Goal: Communication & Community: Answer question/provide support

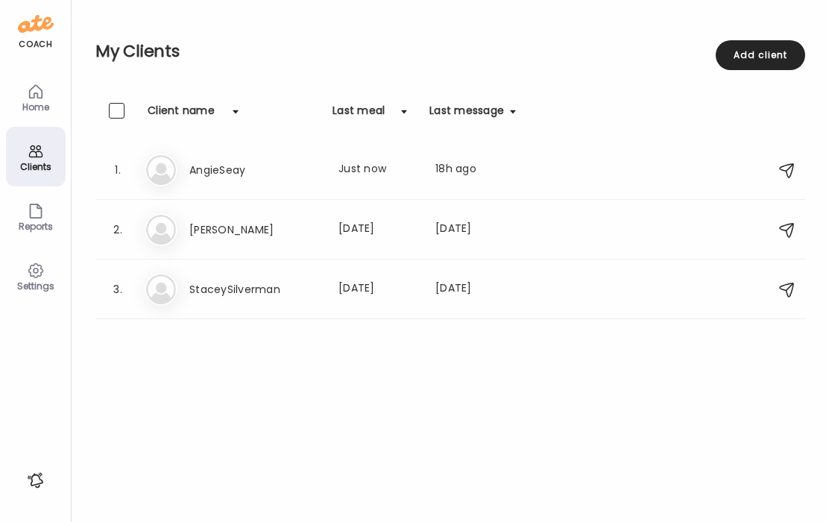
click at [34, 104] on div "Home" at bounding box center [36, 107] width 54 height 10
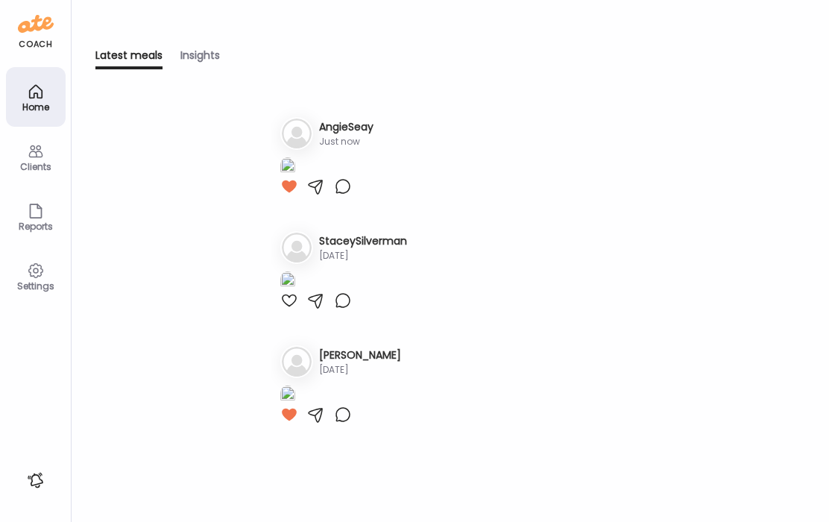
click at [31, 150] on icon at bounding box center [36, 151] width 18 height 18
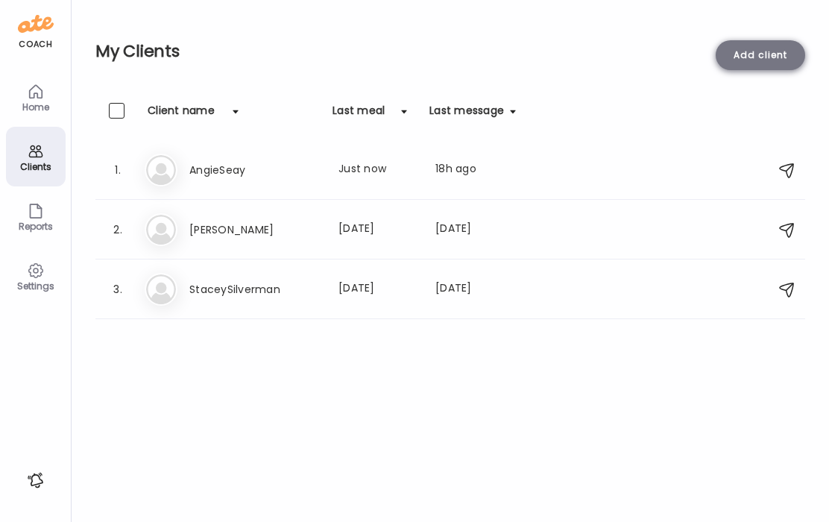
click at [748, 58] on div "Add client" at bounding box center [760, 55] width 89 height 30
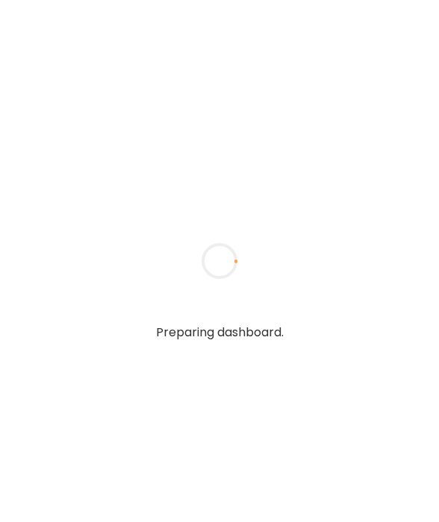
type input "**********"
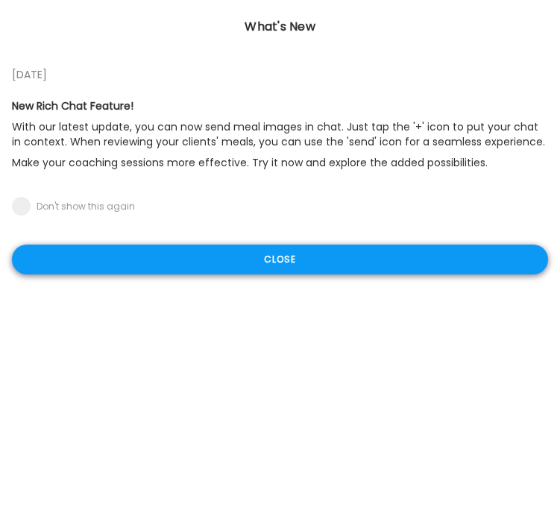
click at [327, 259] on div "Close" at bounding box center [280, 260] width 536 height 30
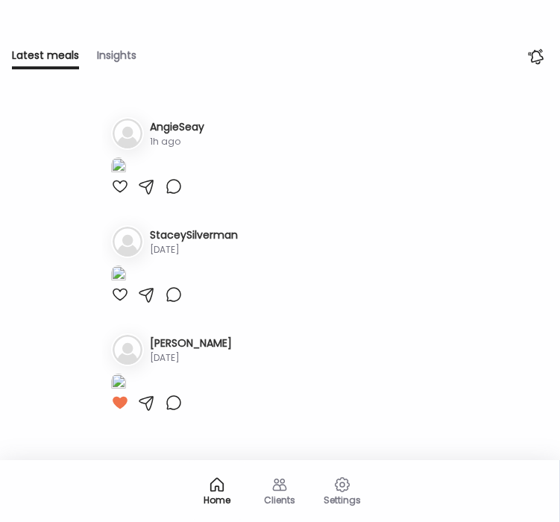
click at [290, 489] on div "Clients" at bounding box center [280, 490] width 60 height 60
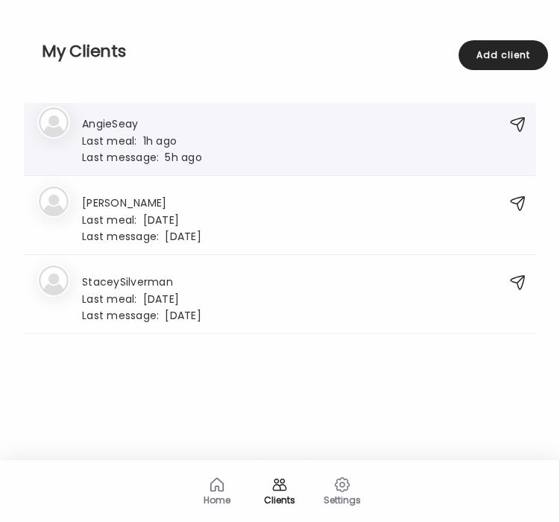
click at [168, 160] on div "Last message: 5h ago" at bounding box center [142, 156] width 120 height 13
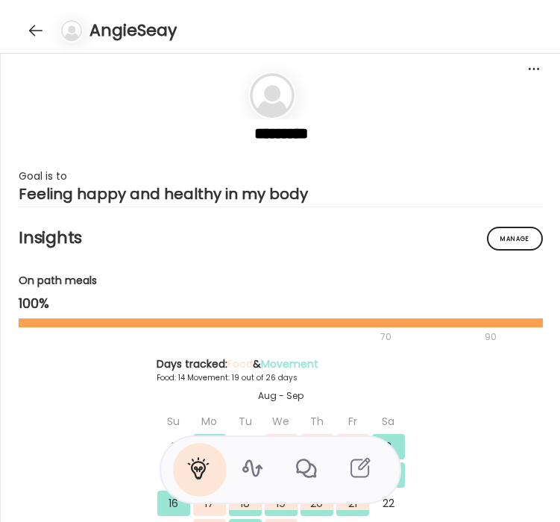
scroll to position [18839, 0]
click at [25, 28] on div at bounding box center [36, 31] width 24 height 24
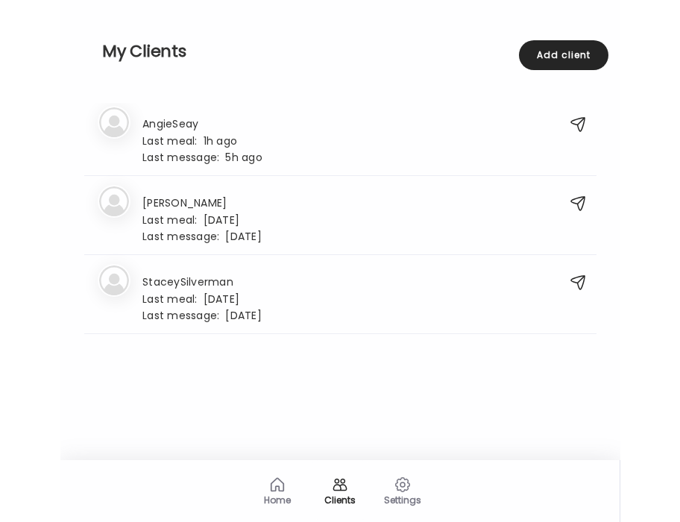
scroll to position [0, 0]
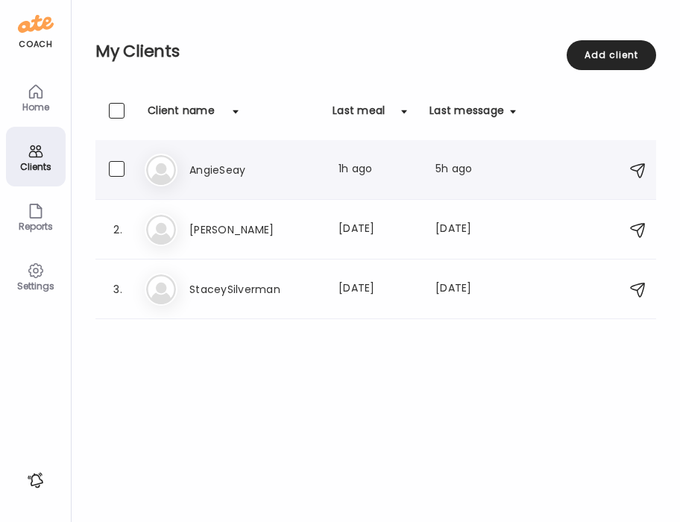
click at [210, 166] on h3 "AngieSeay" at bounding box center [254, 170] width 131 height 18
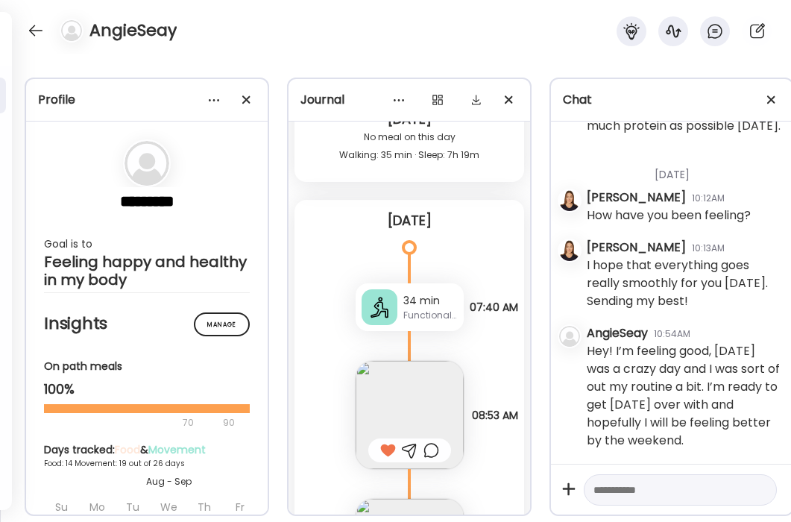
scroll to position [24247, 0]
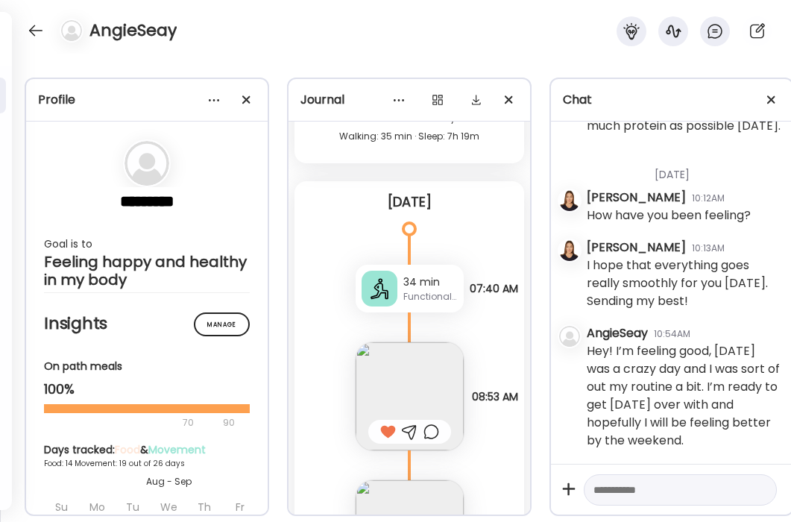
click at [438, 491] on textarea at bounding box center [667, 490] width 147 height 18
type textarea "**********"
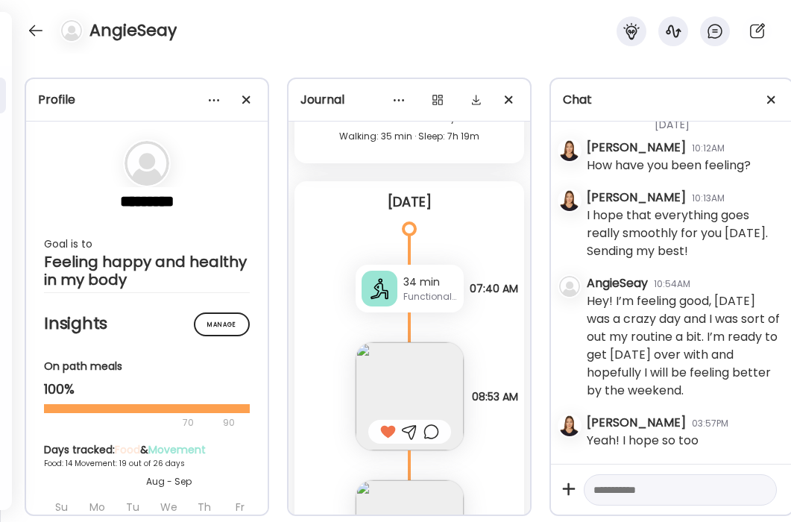
scroll to position [171951, 0]
click at [438, 497] on textarea at bounding box center [667, 490] width 147 height 18
click at [438, 492] on textarea "**********" at bounding box center [667, 490] width 147 height 18
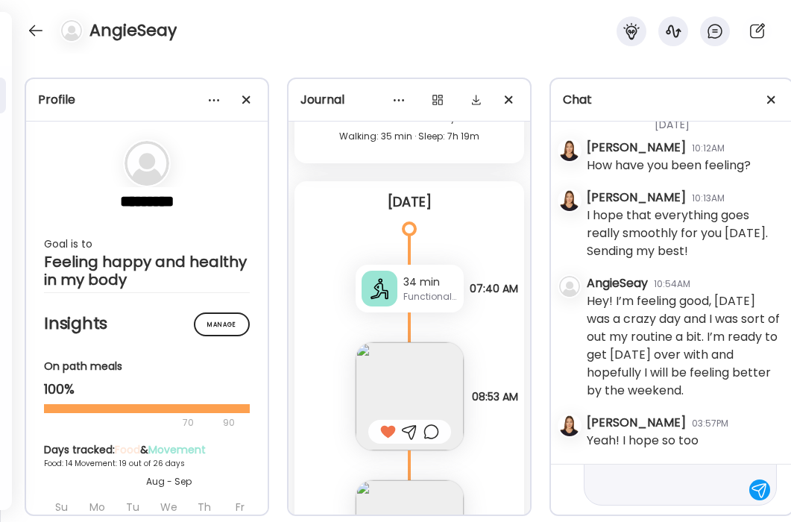
click at [438, 475] on textarea "**********" at bounding box center [667, 445] width 147 height 107
click at [438, 497] on textarea "**********" at bounding box center [667, 445] width 147 height 107
type textarea "**********"
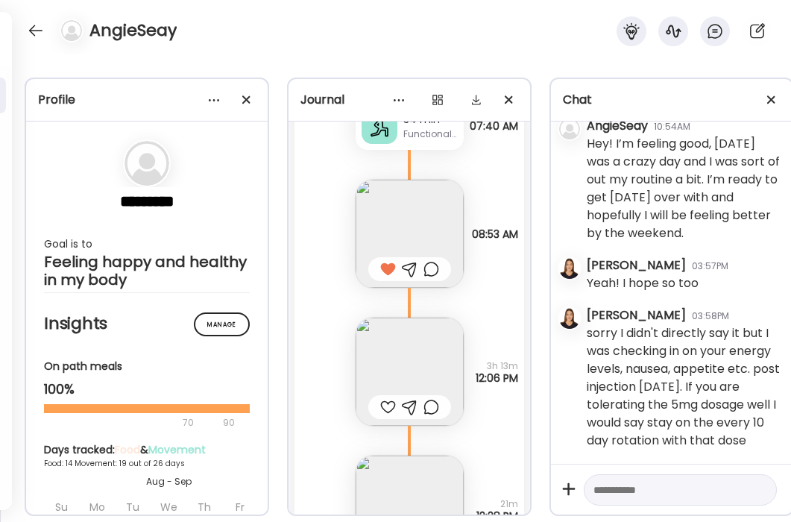
scroll to position [24419, 0]
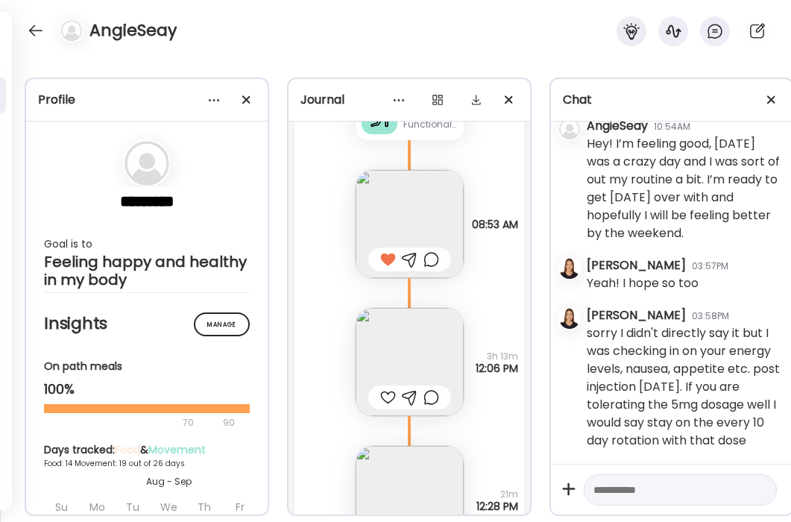
click at [414, 341] on img at bounding box center [410, 362] width 108 height 108
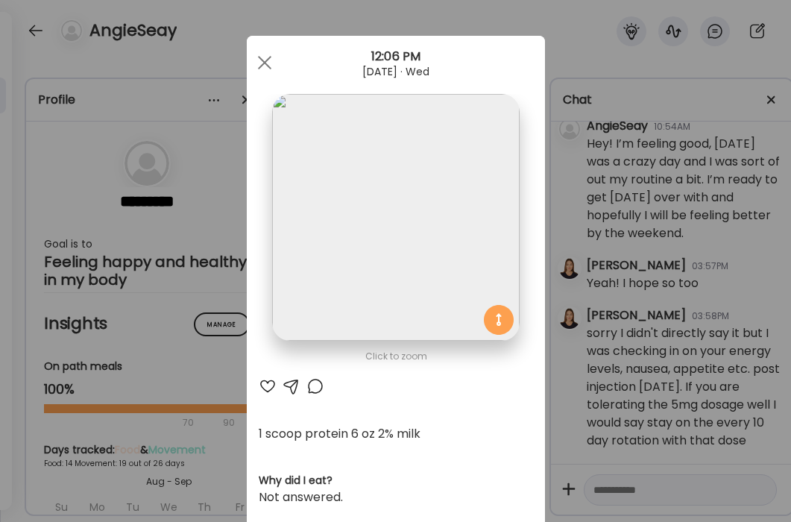
click at [263, 383] on div at bounding box center [268, 386] width 18 height 18
click at [267, 64] on span at bounding box center [263, 62] width 13 height 13
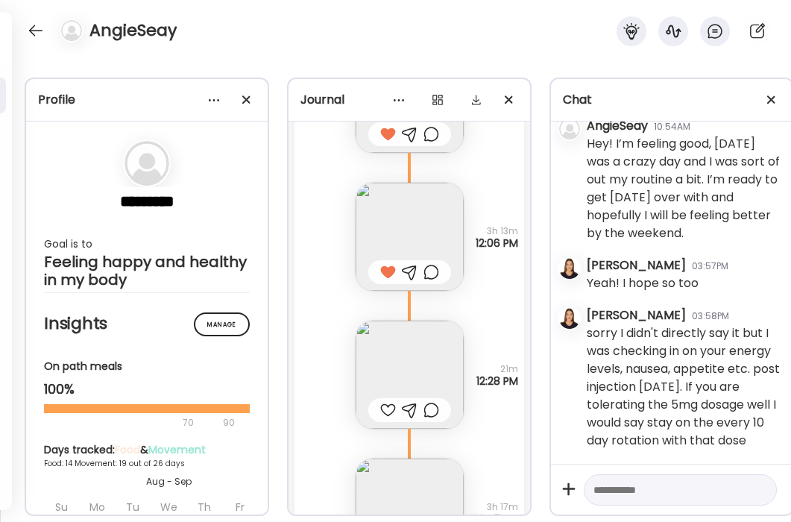
scroll to position [24567, 0]
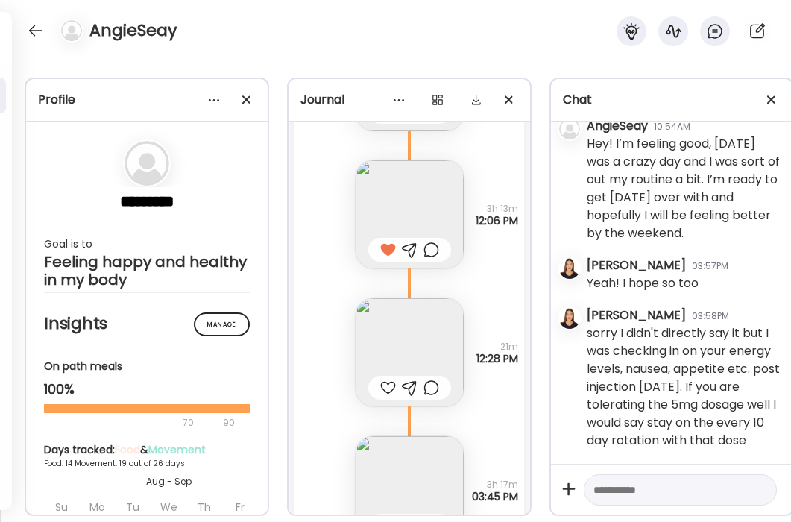
click at [438, 326] on div "Shredded chicken tenders marinara carrots peppers 1 serving jovial noodles Ques…" at bounding box center [410, 337] width 230 height 138
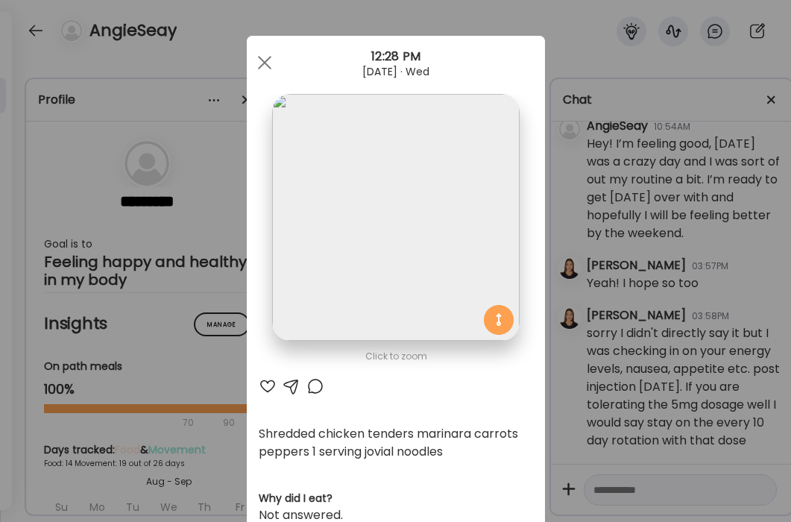
click at [264, 389] on div at bounding box center [268, 386] width 18 height 18
click at [270, 62] on div at bounding box center [265, 63] width 30 height 30
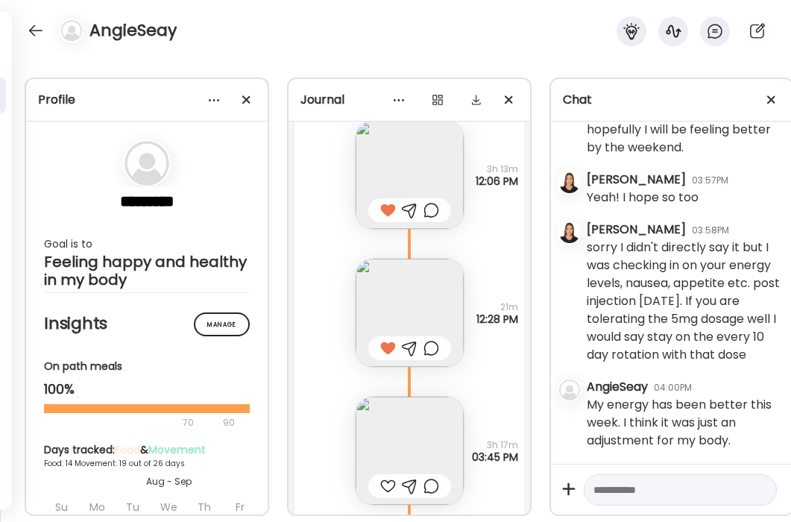
scroll to position [24609, 0]
click at [438, 494] on textarea at bounding box center [667, 490] width 147 height 18
type textarea "**********"
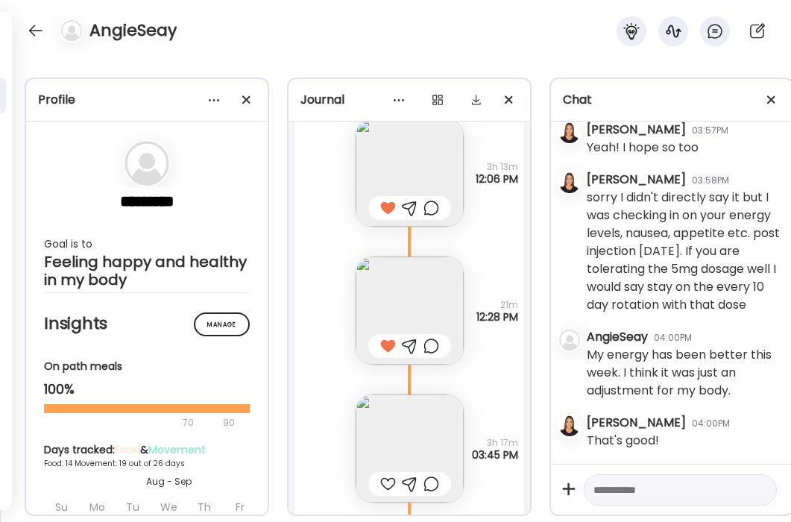
scroll to position [24694, 0]
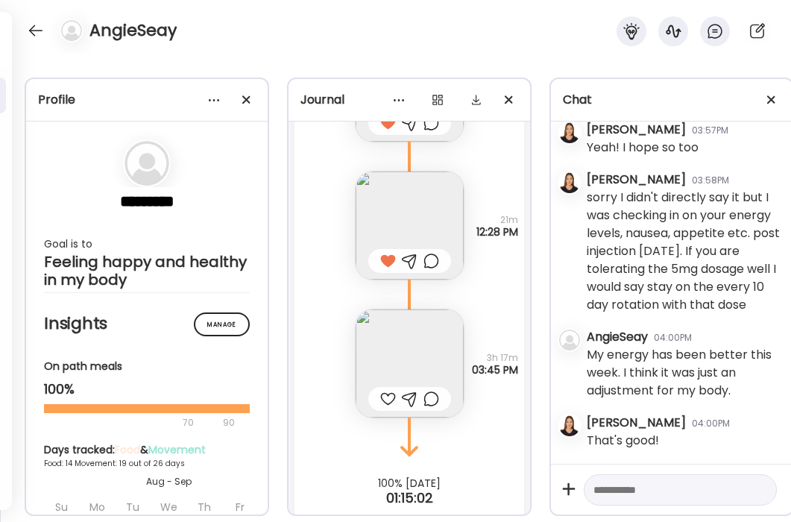
click at [389, 361] on img at bounding box center [410, 364] width 108 height 108
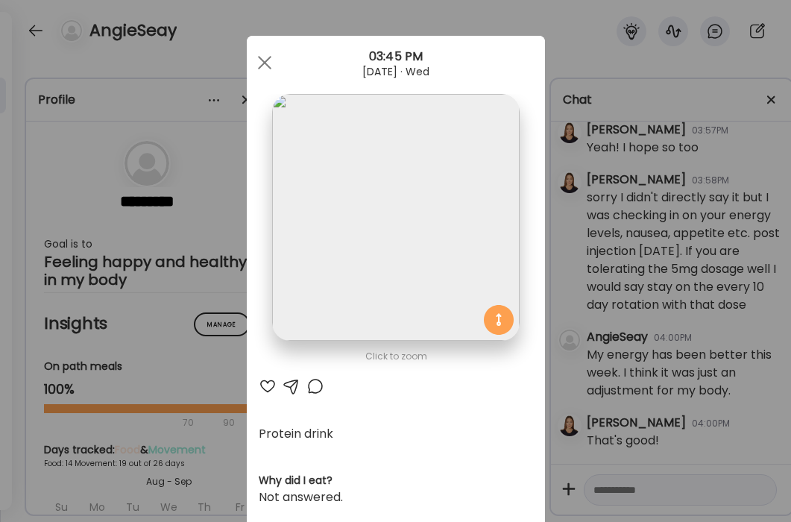
click at [266, 389] on div at bounding box center [268, 386] width 18 height 18
click at [263, 63] on span at bounding box center [263, 62] width 13 height 13
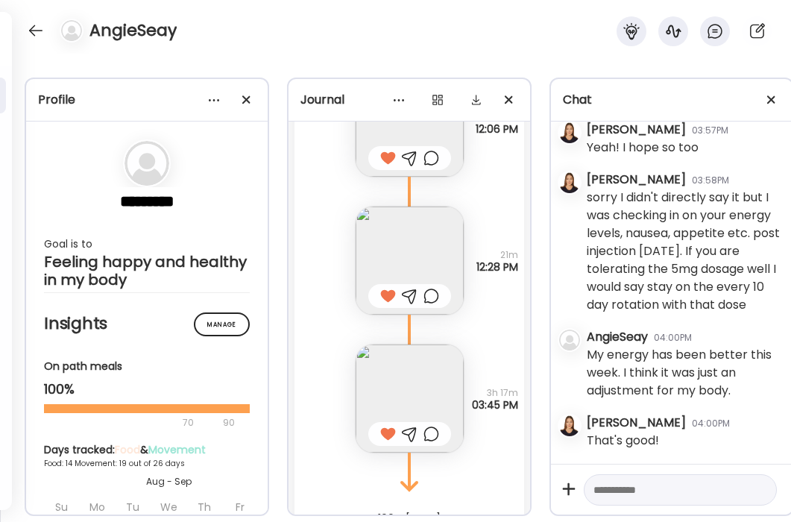
scroll to position [24704, 0]
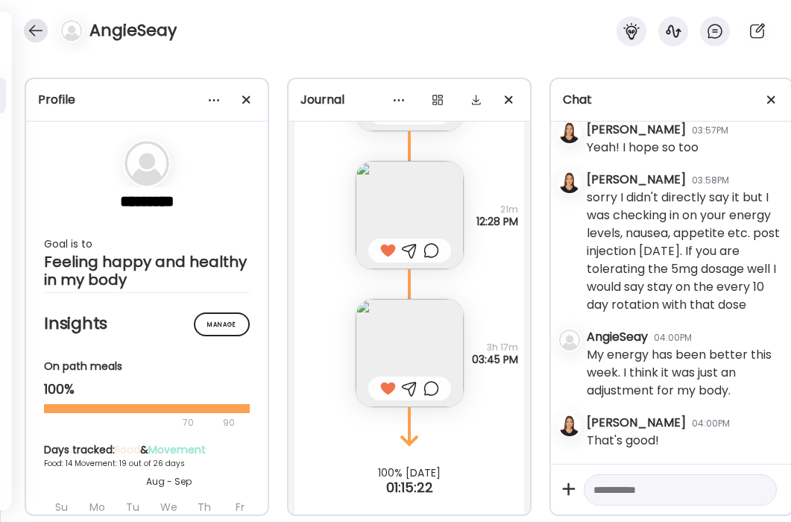
click at [30, 40] on div at bounding box center [36, 31] width 24 height 24
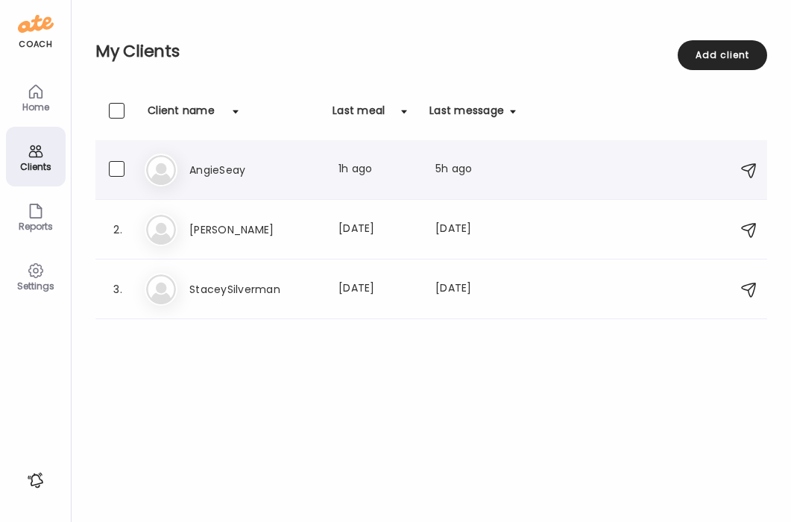
click at [215, 166] on h3 "AngieSeay" at bounding box center [254, 170] width 131 height 18
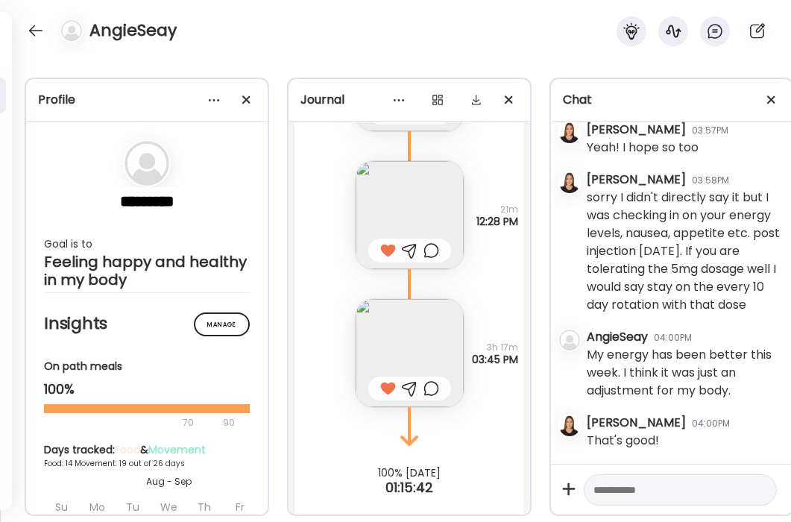
click at [438, 491] on textarea at bounding box center [667, 490] width 147 height 18
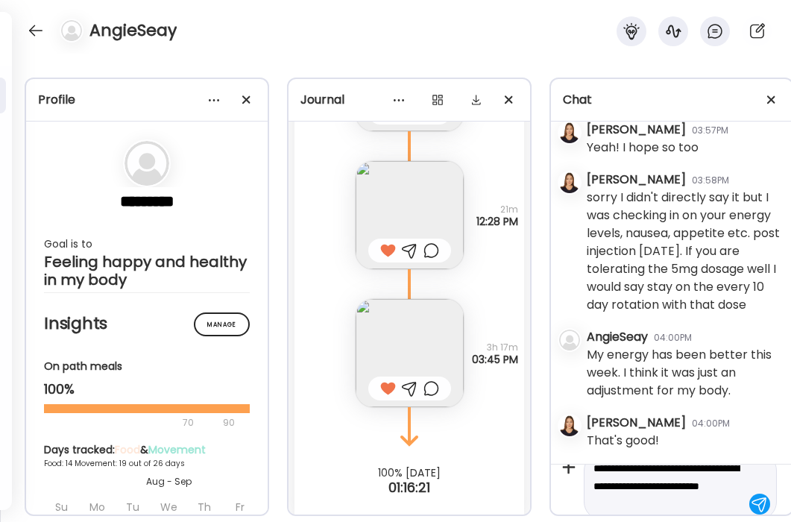
type textarea "**********"
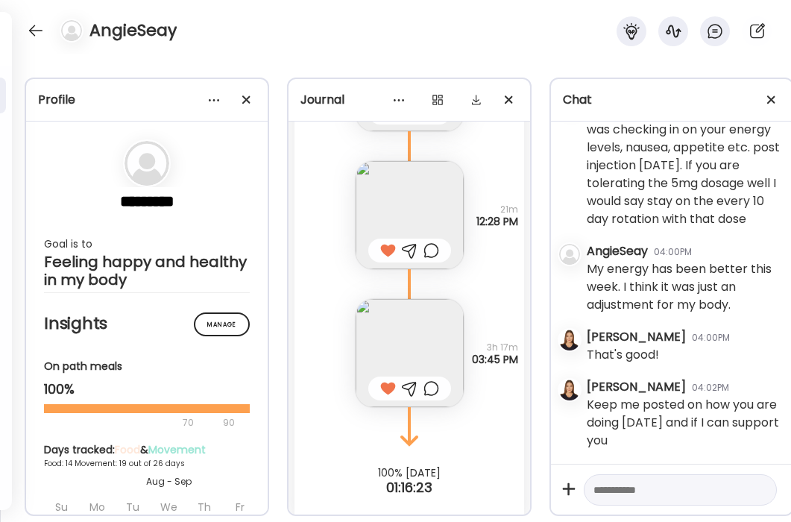
scroll to position [172331, 0]
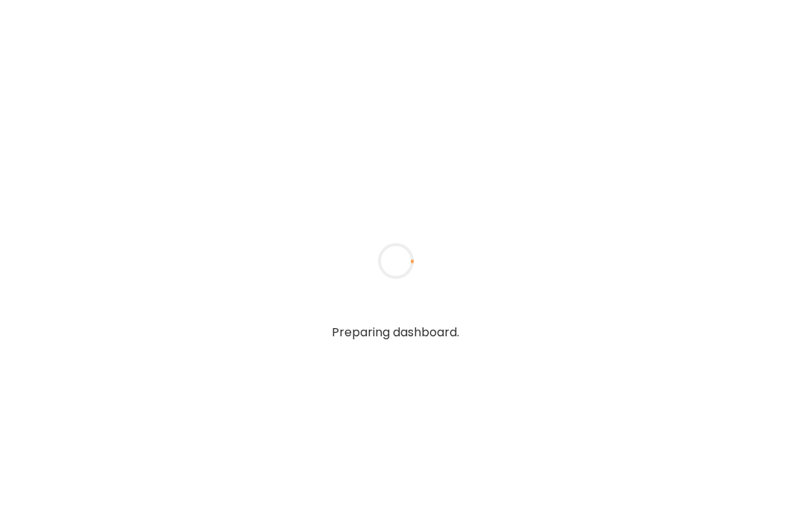
type input "**********"
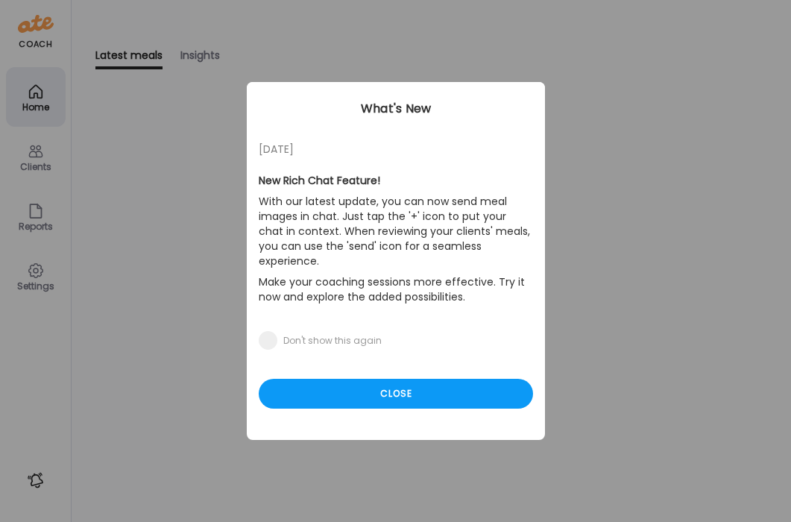
click at [34, 169] on div "Ate Coach Dashboard Wahoo! It’s official Take a moment to set up your Coach Pro…" at bounding box center [395, 261] width 791 height 522
click at [359, 385] on div "Close" at bounding box center [396, 394] width 274 height 30
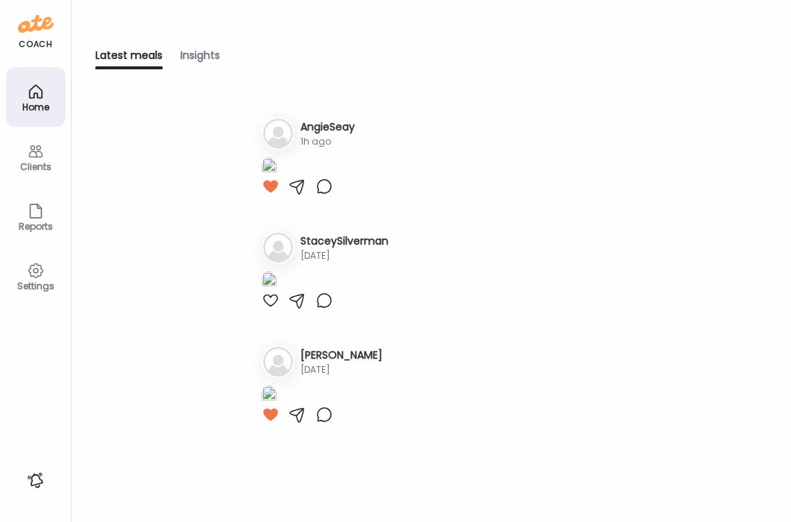
click at [43, 162] on div "Clients" at bounding box center [36, 167] width 54 height 10
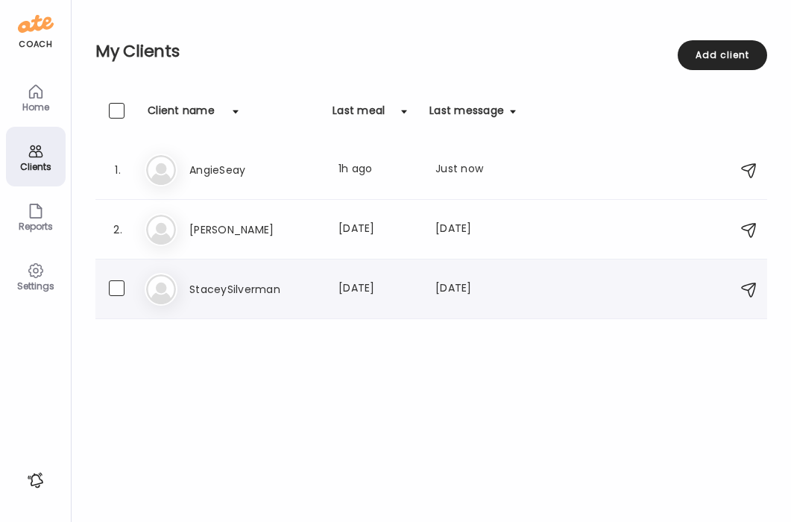
click at [233, 289] on h3 "StaceySilverman" at bounding box center [254, 289] width 131 height 18
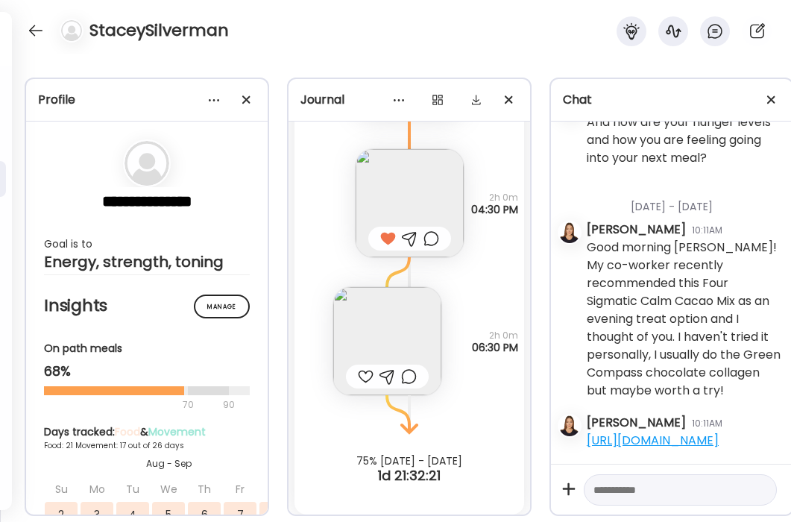
scroll to position [29024, 0]
